Goal: Task Accomplishment & Management: Manage account settings

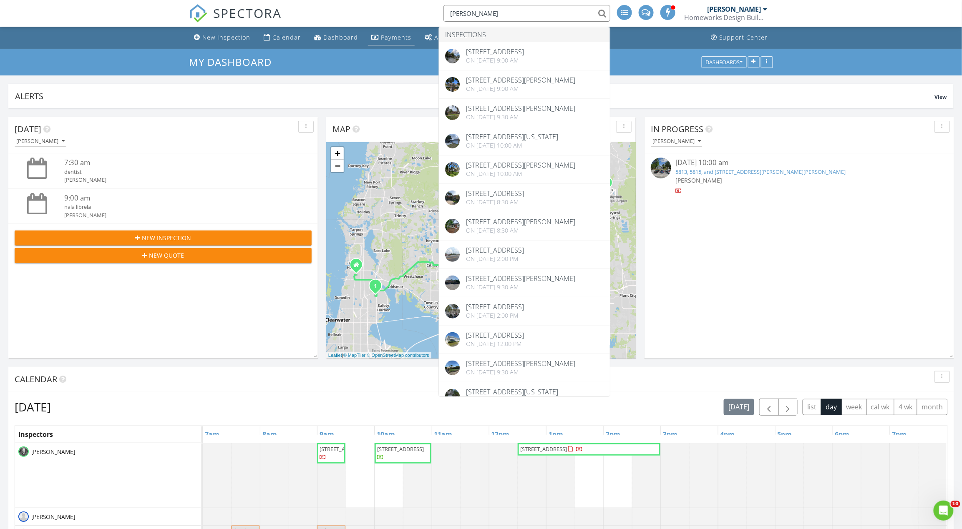
scroll to position [964, 979]
click at [292, 36] on div "Calendar" at bounding box center [286, 37] width 28 height 8
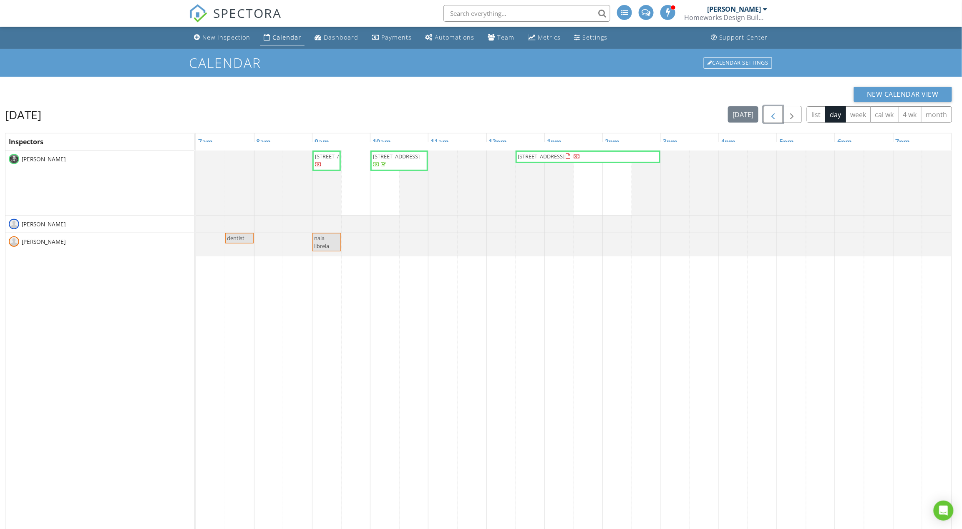
click at [773, 117] on span "button" at bounding box center [773, 115] width 10 height 10
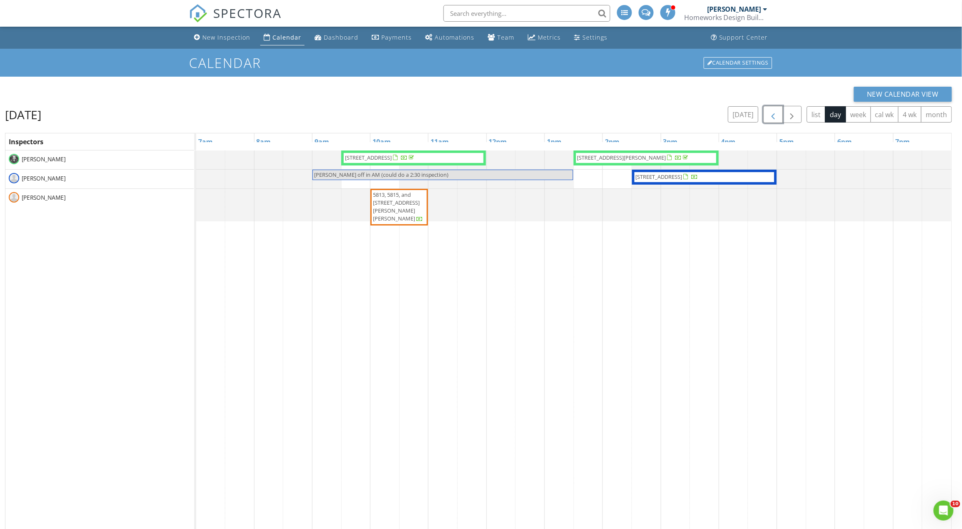
click at [396, 198] on span "5813, 5815, and 5817 Dailey Ln , New Port Richey 34652" at bounding box center [396, 207] width 47 height 32
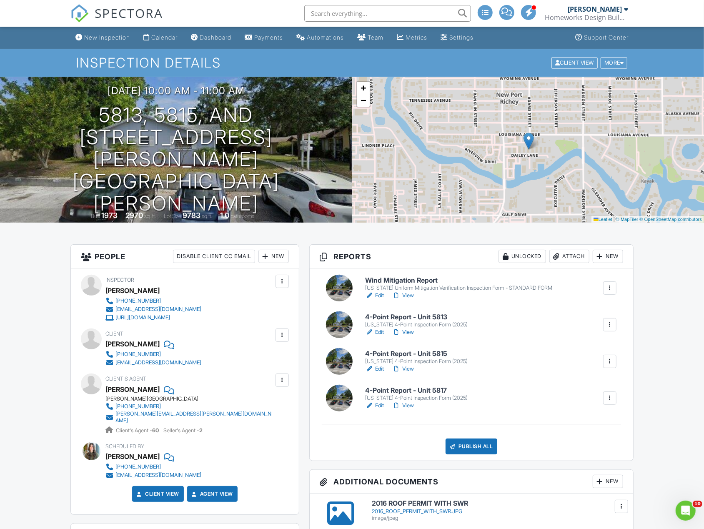
click at [425, 510] on div "2016_ROOF_PERMIT_WITH_SWR.JPG" at bounding box center [497, 511] width 251 height 7
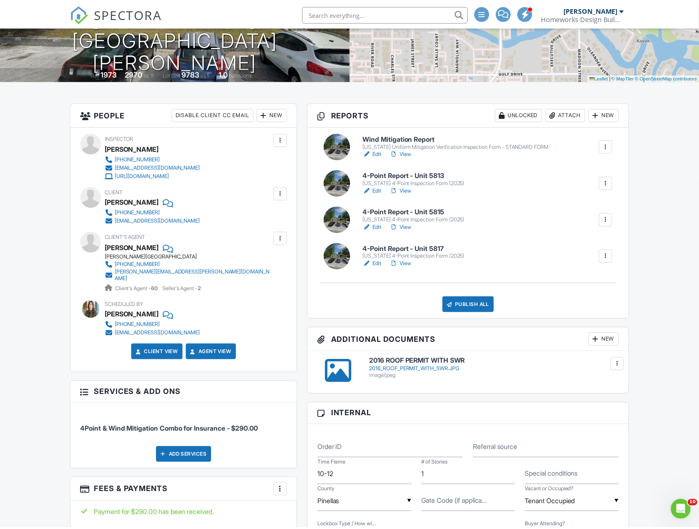
scroll to position [278, 0]
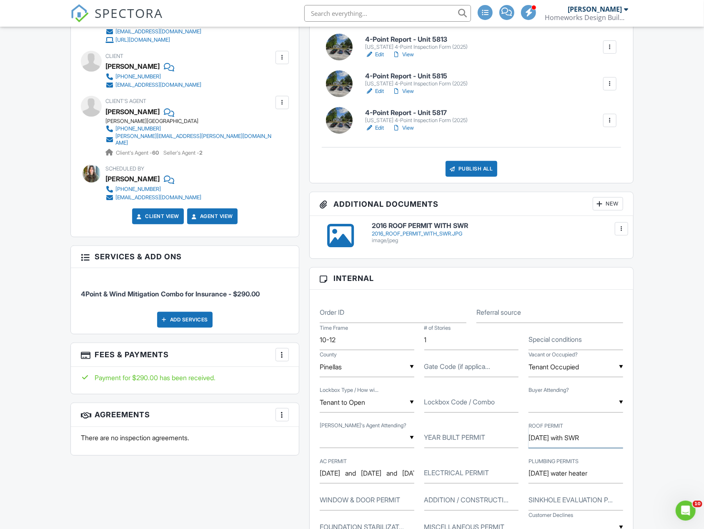
drag, startPoint x: 559, startPoint y: 439, endPoint x: 553, endPoint y: 442, distance: 6.7
click at [546, 441] on input "6/29/2016 with SWR" at bounding box center [576, 438] width 95 height 20
click at [564, 442] on input "6/29/2016 with SWR" at bounding box center [576, 438] width 95 height 20
drag, startPoint x: 559, startPoint y: 441, endPoint x: 524, endPoint y: 445, distance: 35.2
click at [524, 445] on div "ROOF PERMIT 6/29/2016 with SWR" at bounding box center [576, 438] width 105 height 20
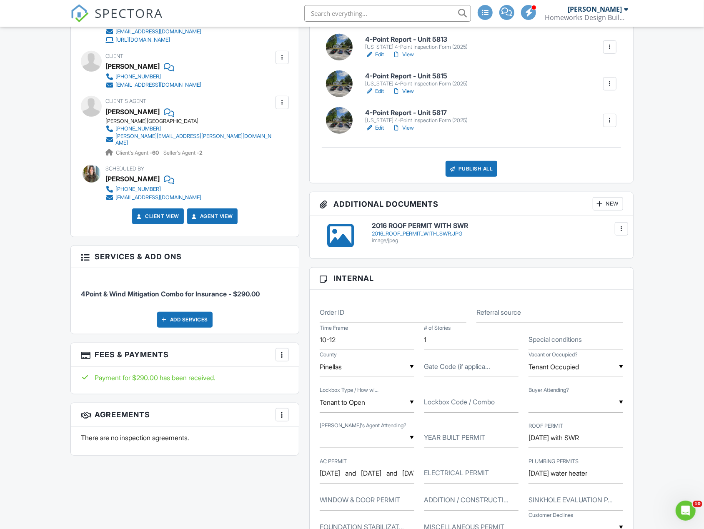
click at [526, 440] on div "ROOF PERMIT 6/29/2016 with SWR" at bounding box center [576, 438] width 105 height 20
drag, startPoint x: 529, startPoint y: 440, endPoint x: 563, endPoint y: 449, distance: 34.9
click at [563, 448] on input "6/29/2016 with SWR" at bounding box center [576, 438] width 95 height 20
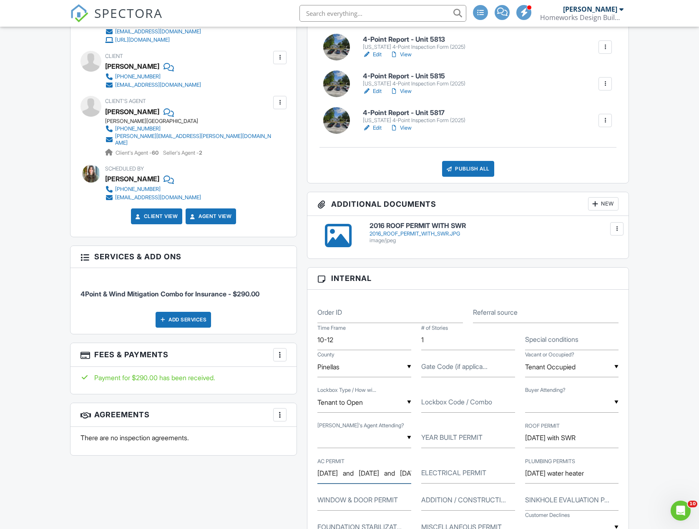
scroll to position [0, 80]
drag, startPoint x: 354, startPoint y: 475, endPoint x: 406, endPoint y: 469, distance: 52.0
click at [406, 469] on input "[DATE] and [DATE] and [DATE] - unit 5815" at bounding box center [364, 473] width 94 height 20
click at [394, 481] on input "[DATE] and [DATE] and [DATE] - unit 5815" at bounding box center [364, 473] width 94 height 20
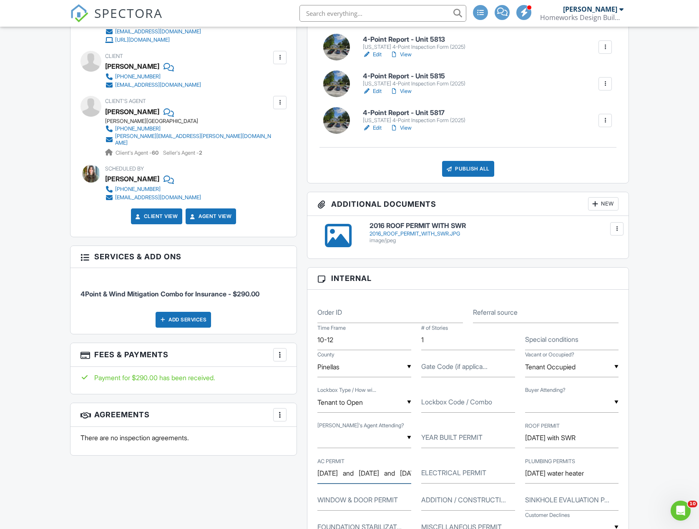
drag, startPoint x: 389, startPoint y: 478, endPoint x: 305, endPoint y: 474, distance: 83.5
click at [305, 474] on div "Reports Unlocked Attach New Wind Mitigation Report Florida Uniform Mitigation V…" at bounding box center [468, 487] width 332 height 1041
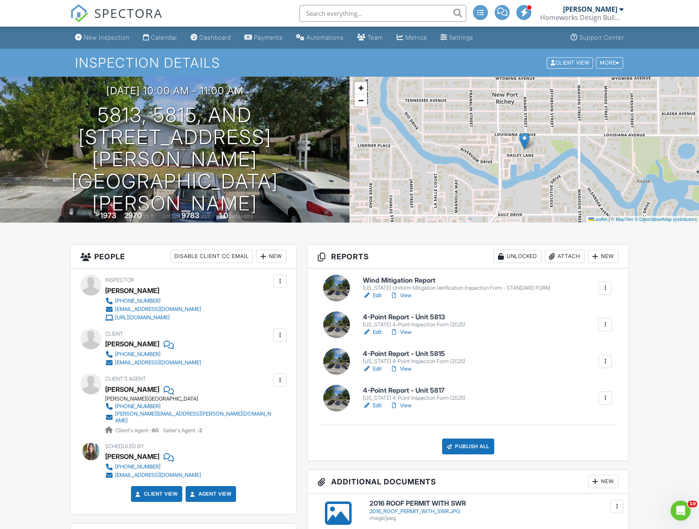
click at [470, 445] on div "Publish All" at bounding box center [468, 447] width 52 height 16
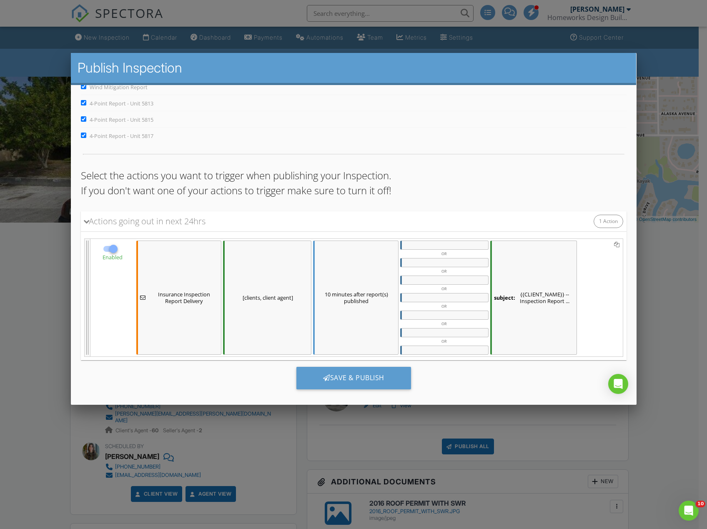
scroll to position [44, 0]
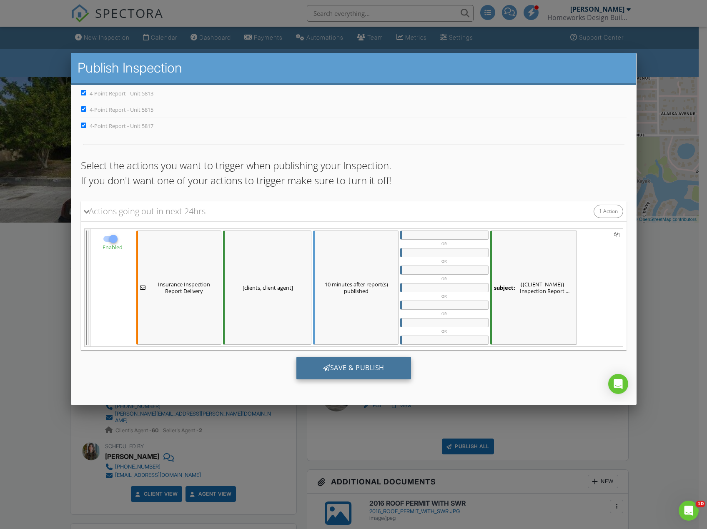
click at [379, 362] on div "Save & Publish" at bounding box center [353, 368] width 115 height 23
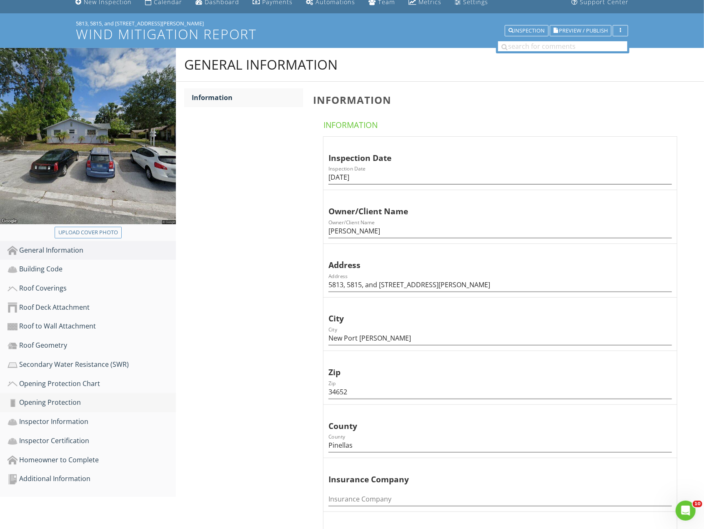
scroll to position [55, 0]
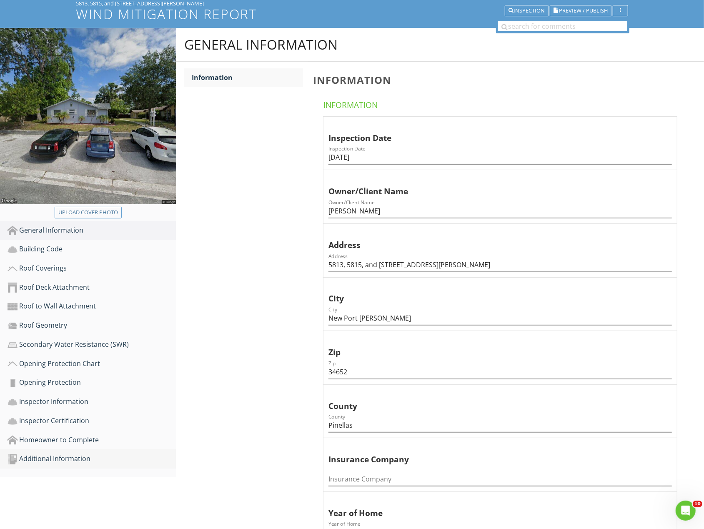
click at [93, 456] on div "Additional Information" at bounding box center [92, 459] width 168 height 11
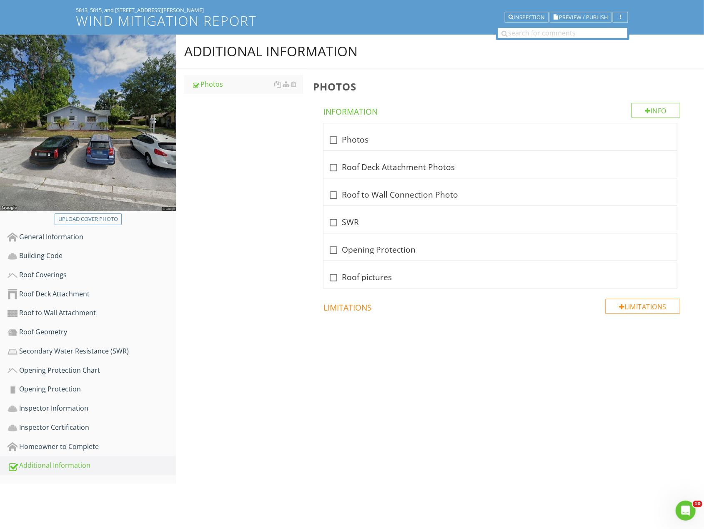
scroll to position [49, 0]
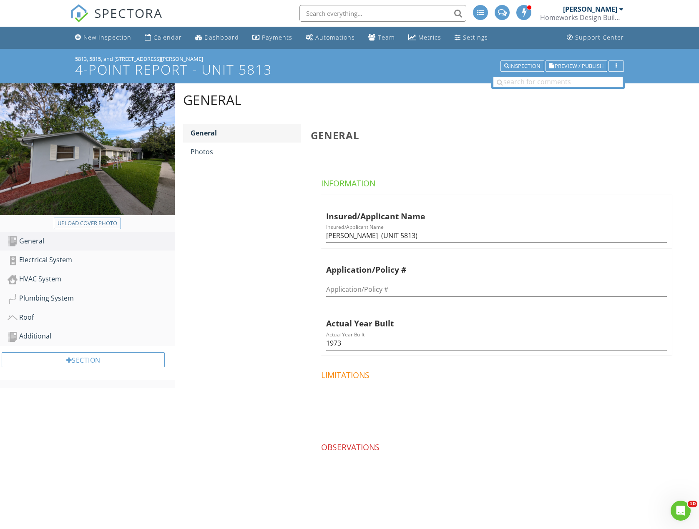
click at [216, 139] on link "General" at bounding box center [246, 133] width 110 height 18
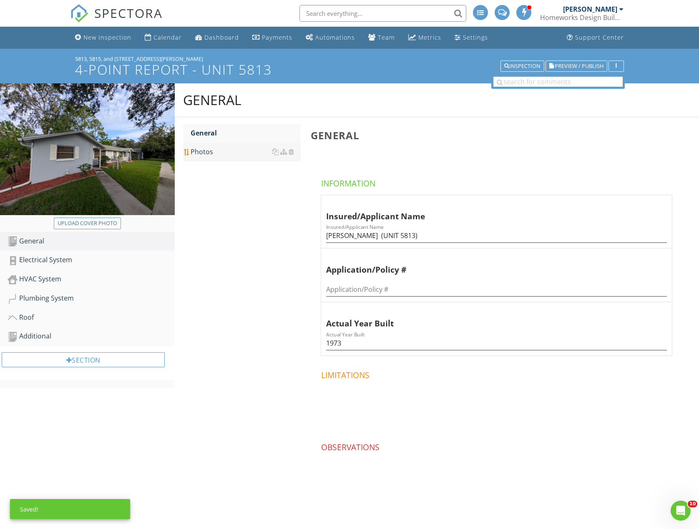
click at [217, 148] on div "Photos" at bounding box center [246, 152] width 110 height 10
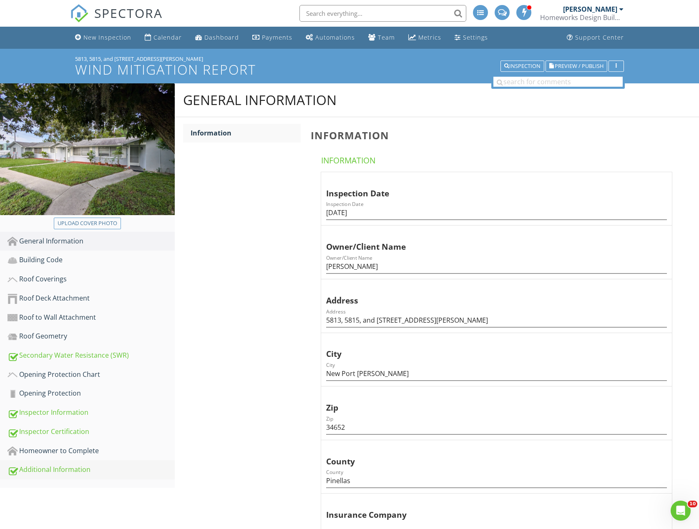
click at [50, 470] on div "Additional Information" at bounding box center [91, 470] width 167 height 11
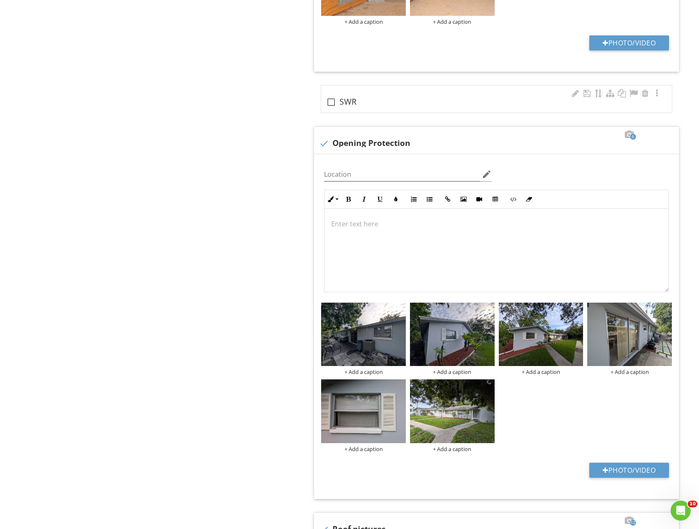
scroll to position [1168, 0]
click at [408, 96] on div "check_box_outline_blank SWR" at bounding box center [496, 99] width 351 height 27
checkbox input "true"
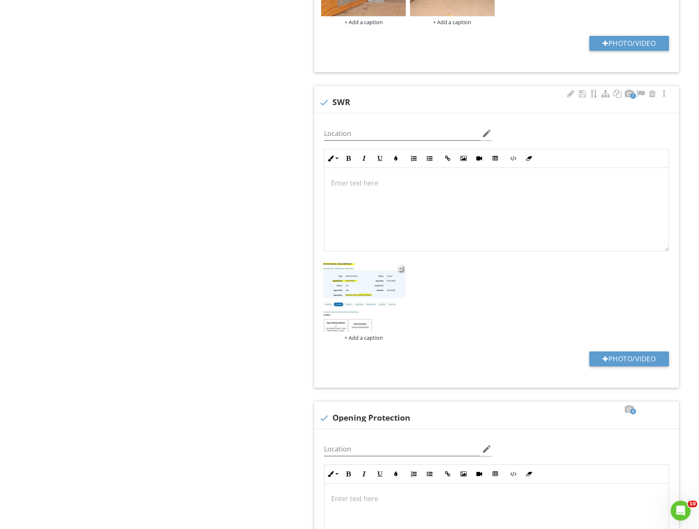
click at [362, 341] on div "+ Add a caption" at bounding box center [363, 337] width 85 height 7
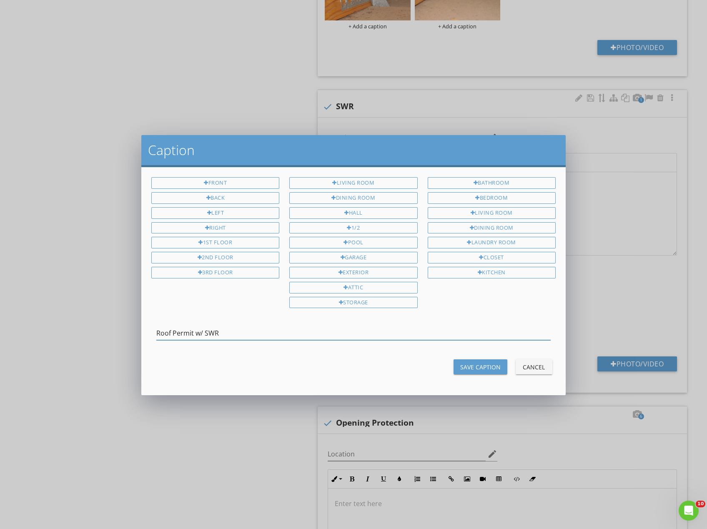
type input "Roof Permit w/ SWR"
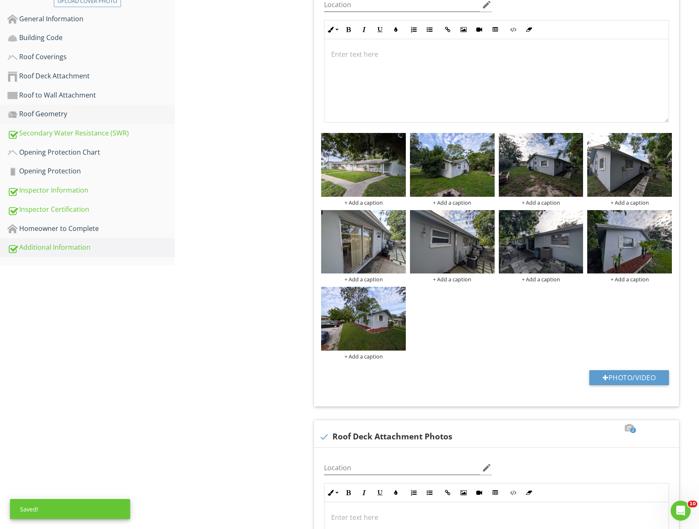
scroll to position [0, 0]
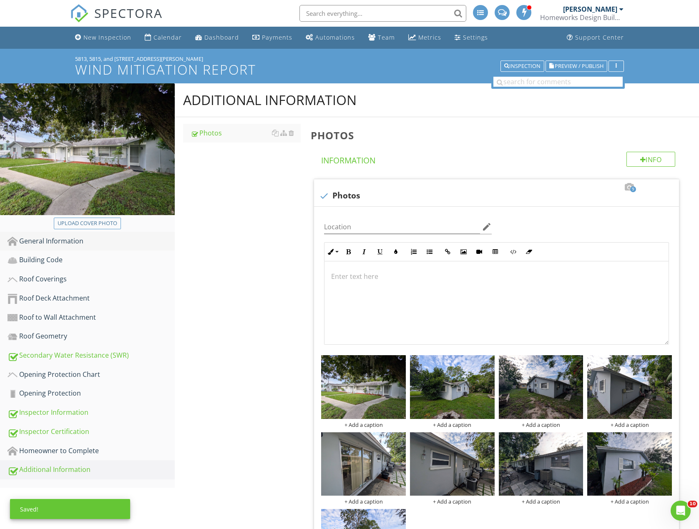
click at [60, 239] on div "General Information" at bounding box center [91, 241] width 167 height 11
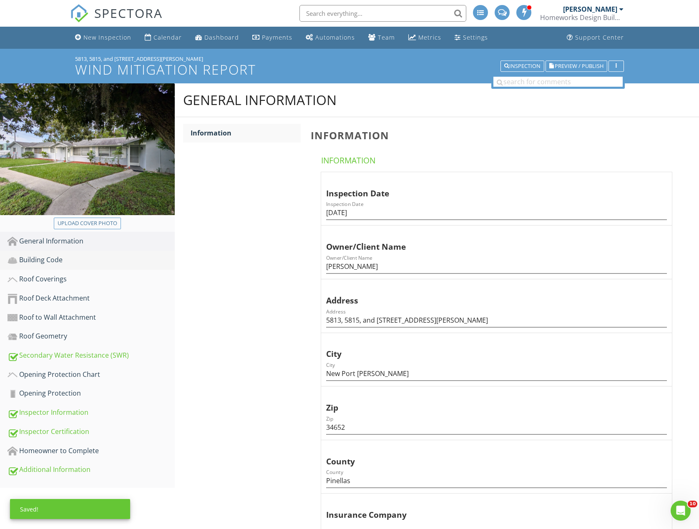
click at [58, 251] on link "Building Code" at bounding box center [91, 260] width 167 height 19
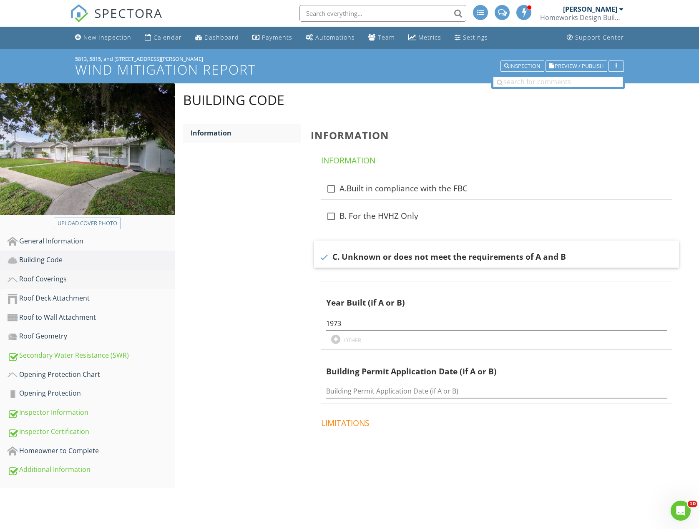
click at [65, 284] on div "Roof Coverings" at bounding box center [91, 279] width 167 height 11
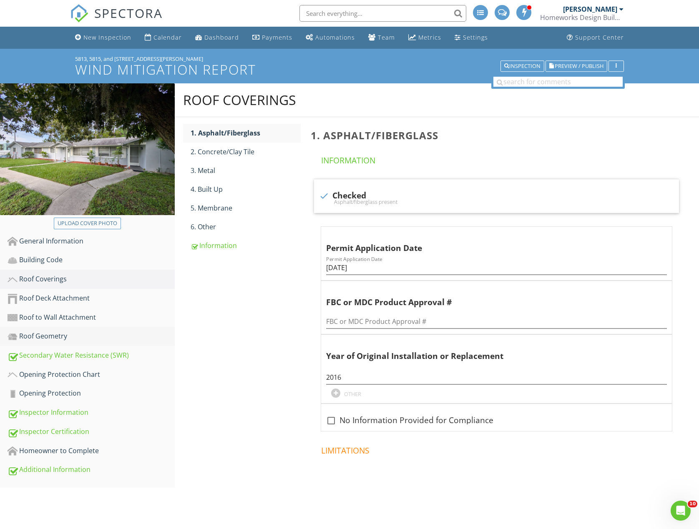
click at [84, 343] on link "Roof Geometry" at bounding box center [91, 336] width 167 height 19
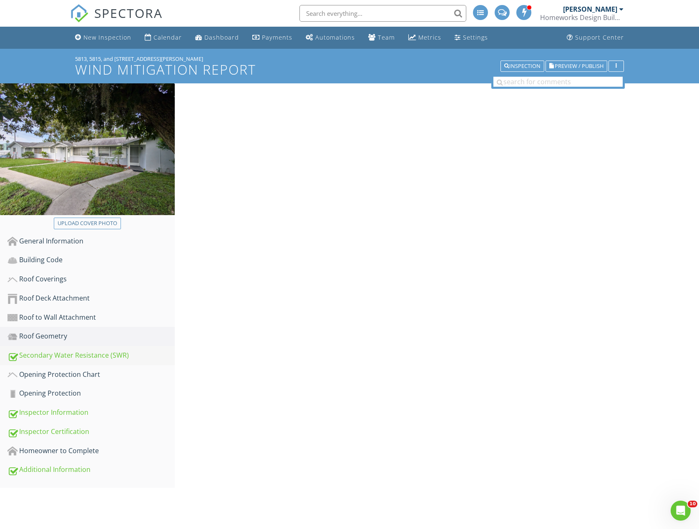
click at [82, 354] on div "Secondary Water Resistance (SWR)" at bounding box center [91, 355] width 167 height 11
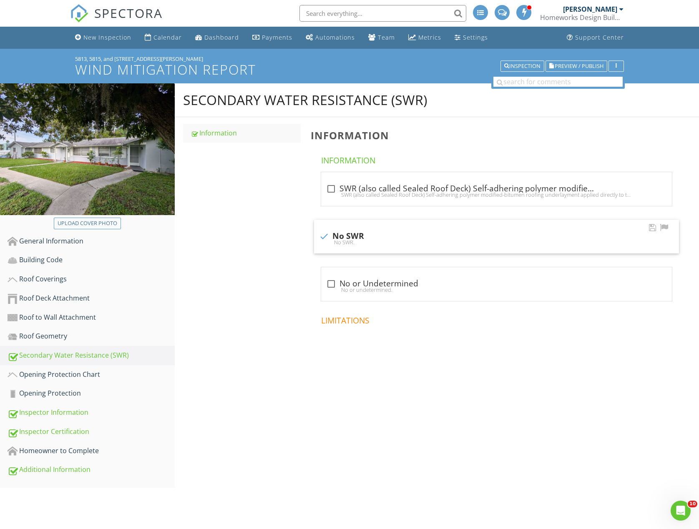
click at [380, 242] on div "No SWR." at bounding box center [496, 242] width 355 height 7
checkbox input "false"
click at [385, 187] on div "check_box_outline_blank SWR (also called Sealed Roof Deck) Self-adhering polyme…" at bounding box center [496, 189] width 341 height 10
checkbox input "true"
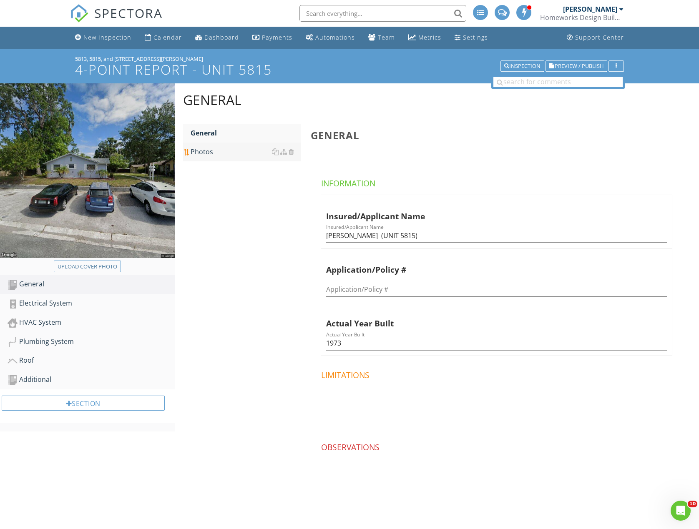
click at [216, 155] on div "Photos" at bounding box center [246, 152] width 110 height 10
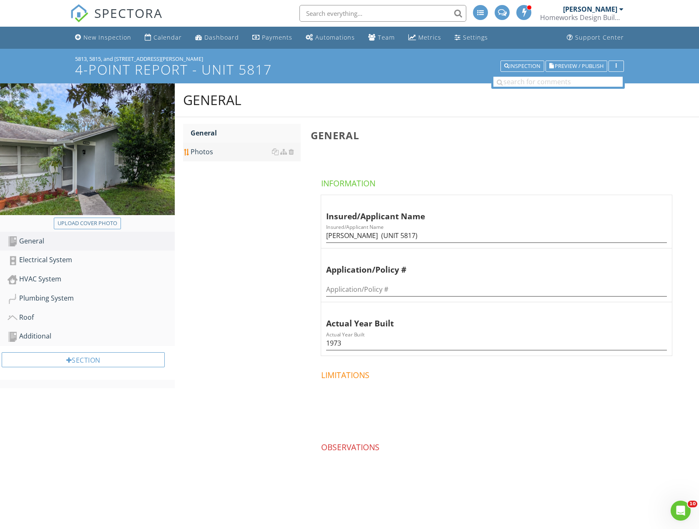
click at [222, 156] on div "Photos" at bounding box center [246, 152] width 110 height 10
